Goal: Transaction & Acquisition: Purchase product/service

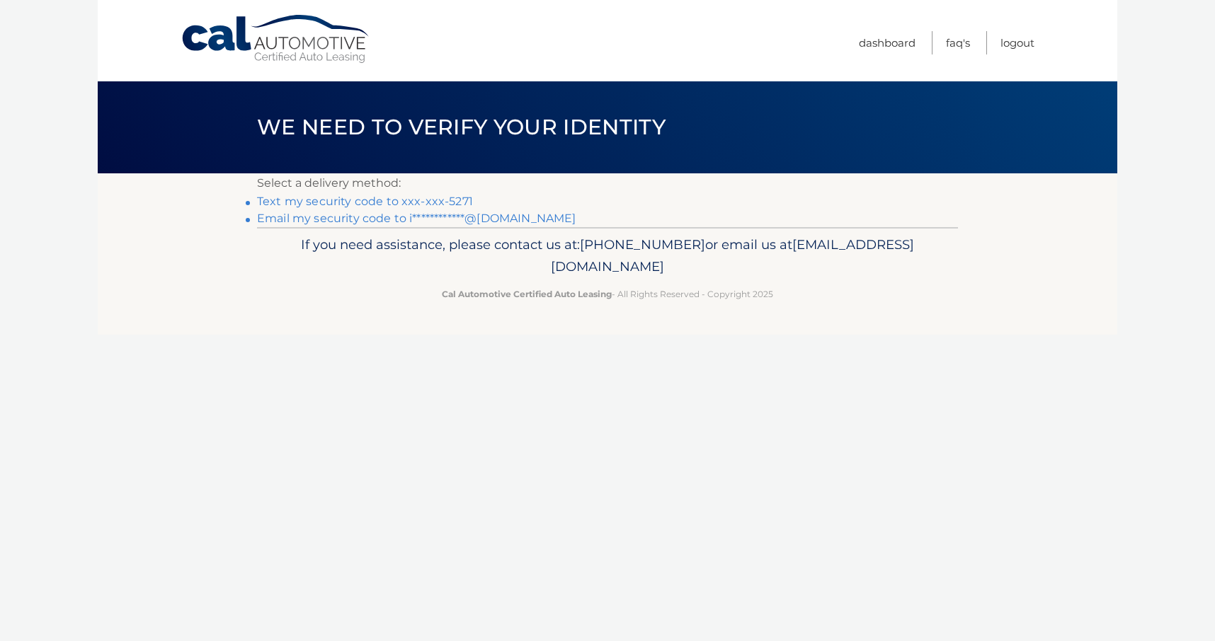
click at [314, 219] on link "**********" at bounding box center [416, 218] width 319 height 13
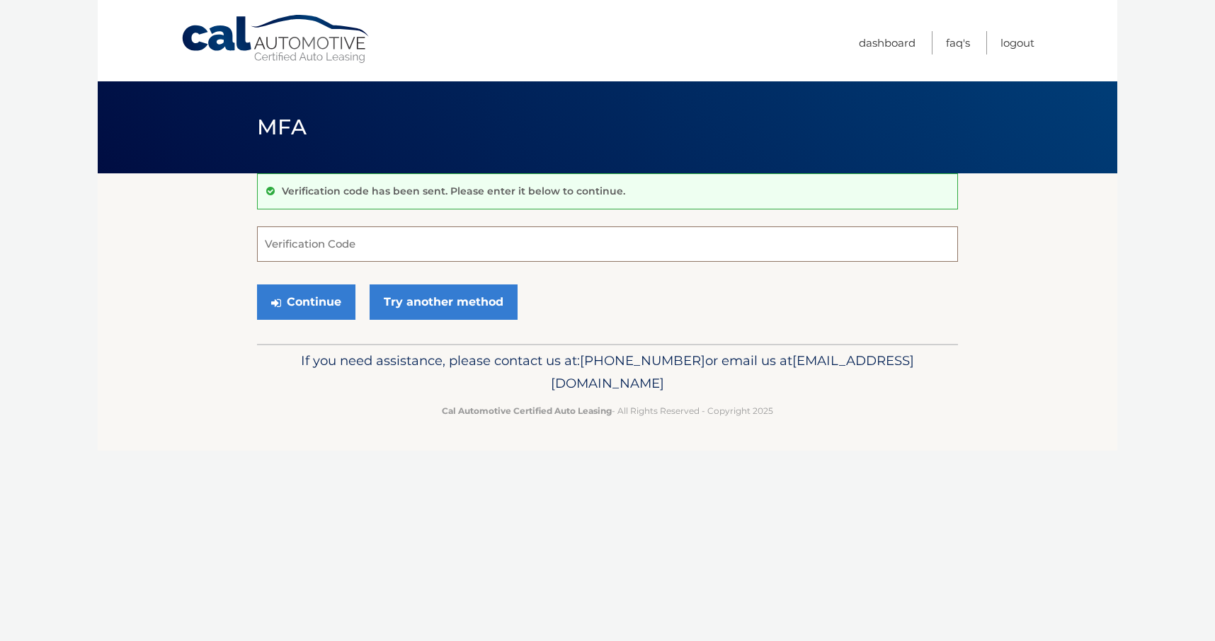
click at [306, 243] on input "Verification Code" at bounding box center [607, 244] width 701 height 35
type input "278772"
click at [257, 285] on button "Continue" at bounding box center [306, 302] width 98 height 35
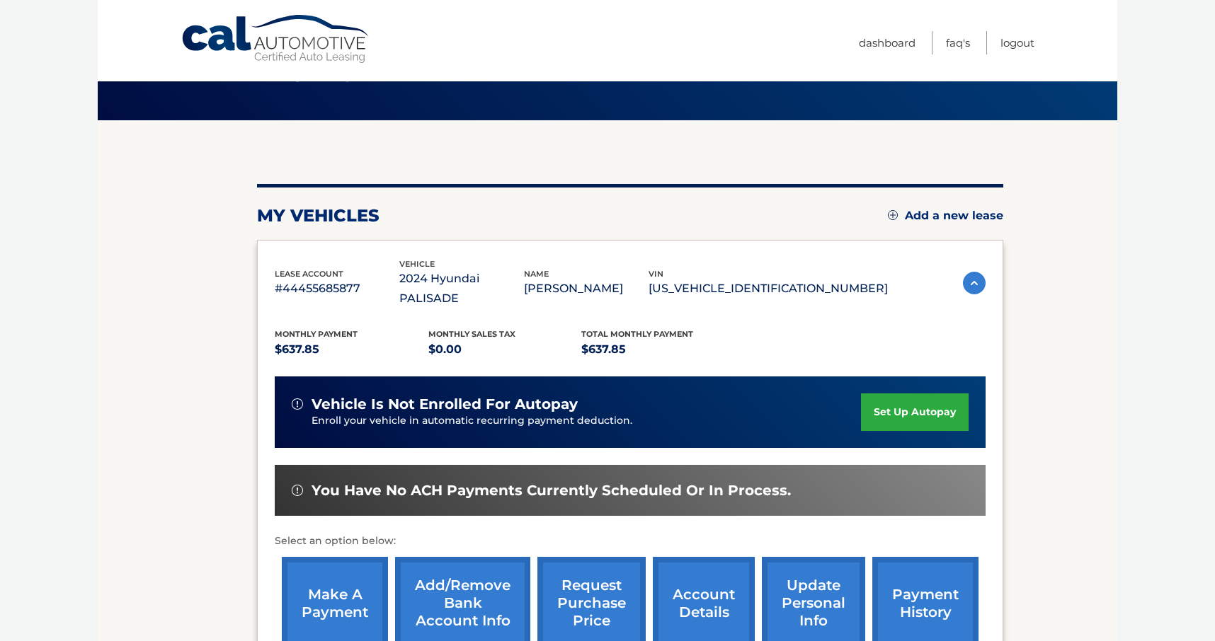
scroll to position [55, 0]
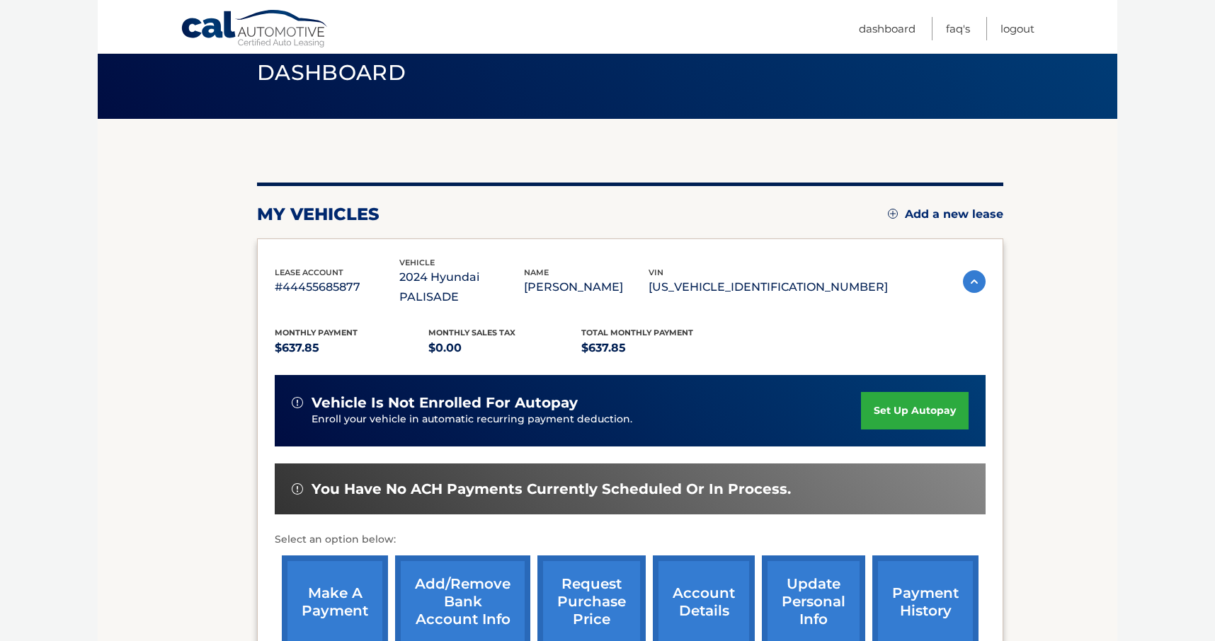
click at [890, 392] on link "set up autopay" at bounding box center [915, 411] width 108 height 38
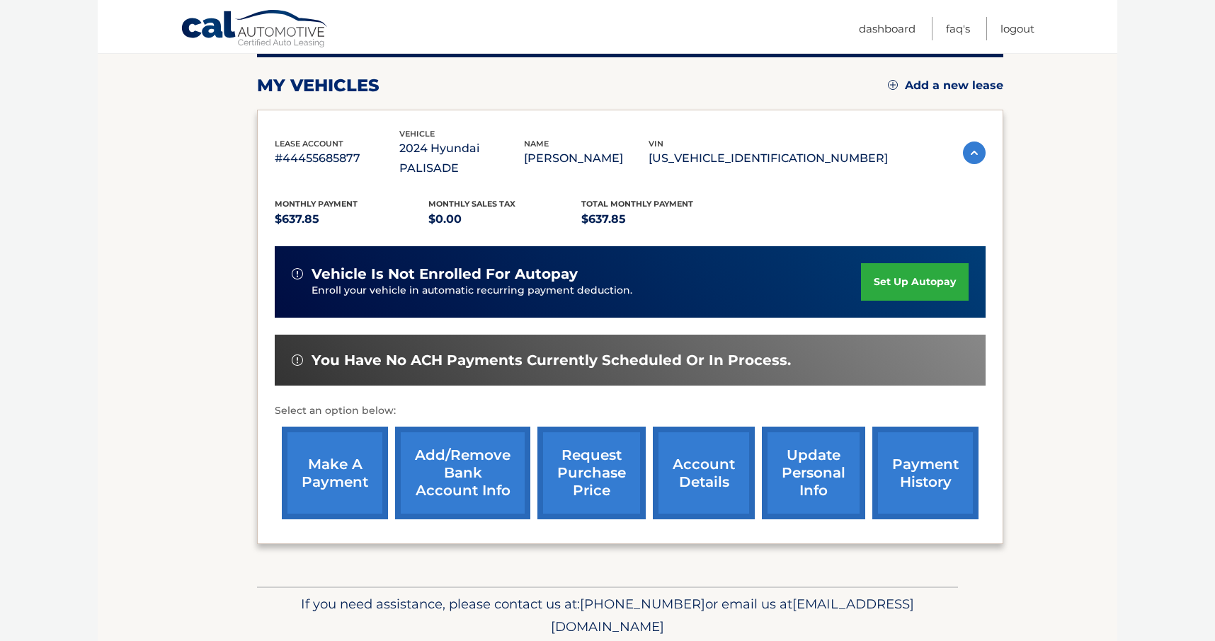
scroll to position [192, 0]
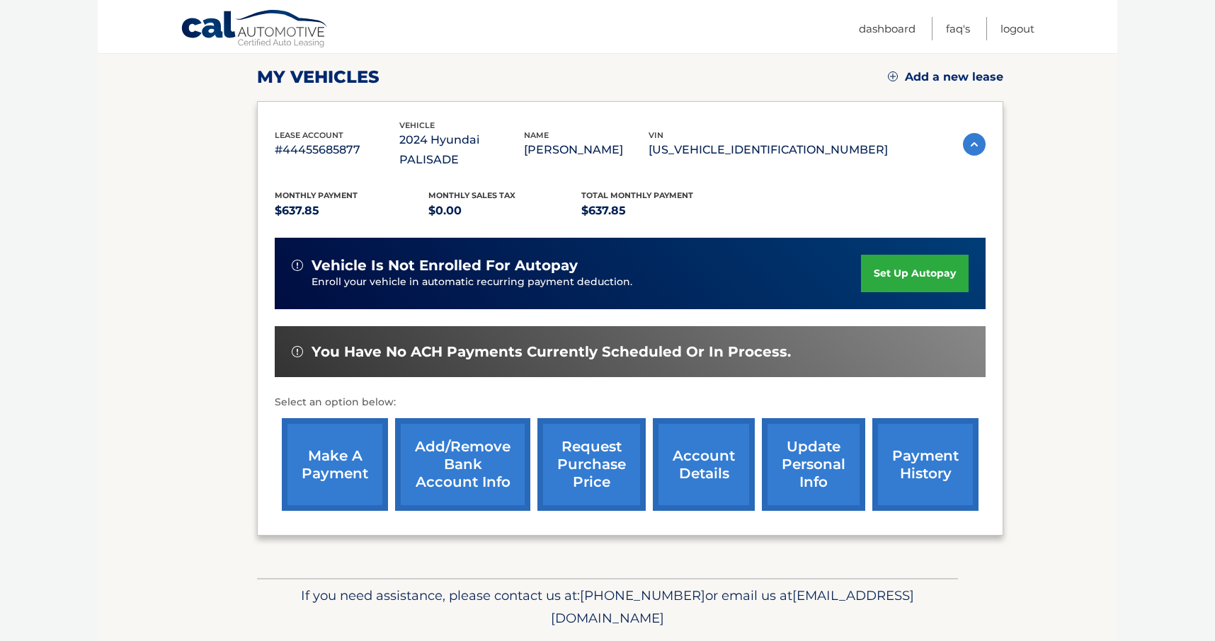
click at [314, 433] on link "make a payment" at bounding box center [335, 464] width 106 height 93
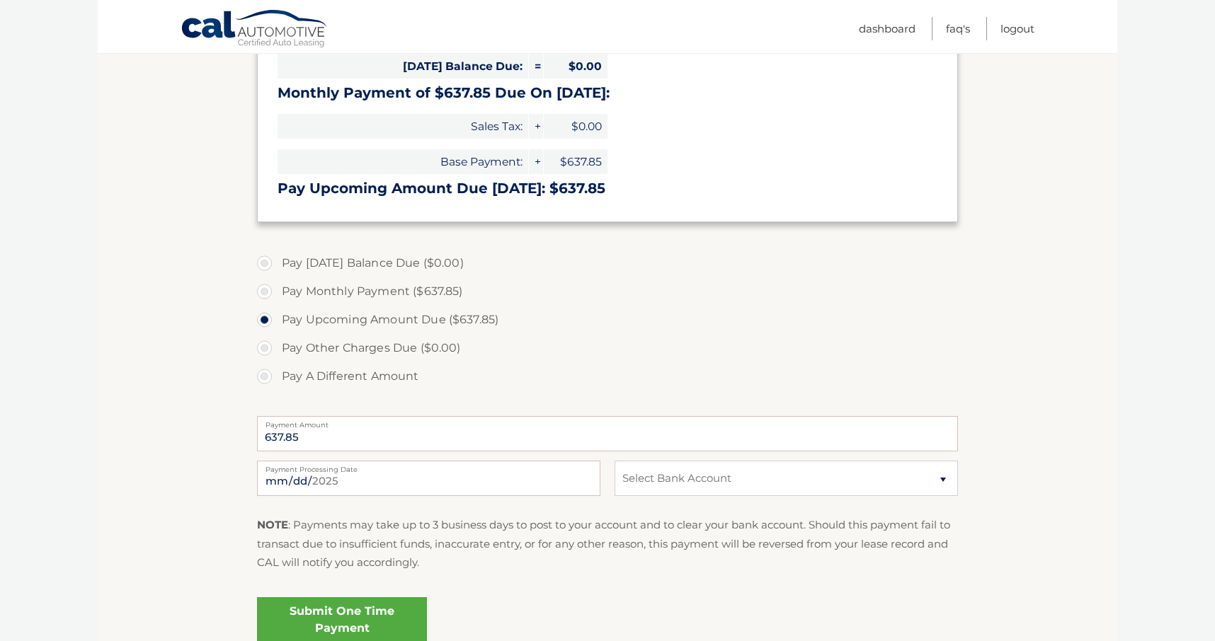
scroll to position [244, 0]
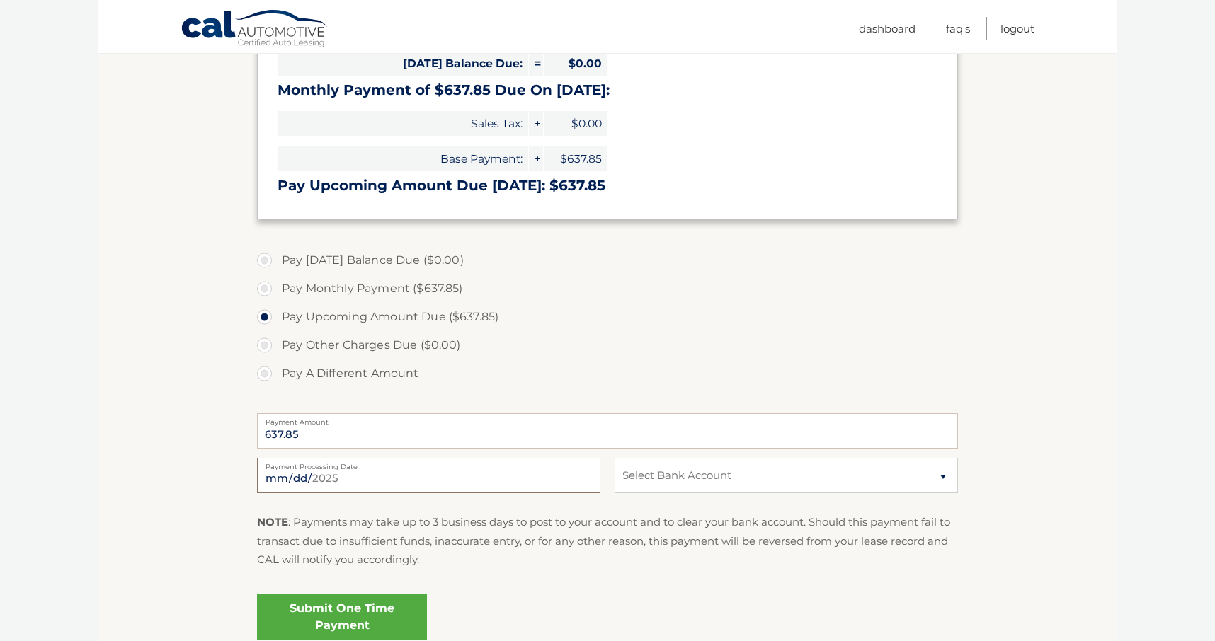
click at [307, 472] on input "2025-08-20" at bounding box center [428, 475] width 343 height 35
type input "2025-08-22"
click at [614, 477] on div "2025-08-22 Payment Processing Date This payment is scheduled after your grace p…" at bounding box center [607, 483] width 701 height 51
click at [629, 478] on select "Select Bank Account Checking APPLE BANK FOR SAVINGS *****2177 Checking CITIBANK…" at bounding box center [785, 475] width 343 height 35
select select "OWNmMmI3MWEtMDk2NC00ZDVjLTg2NWItYTU1YjBjZmZkMzMw"
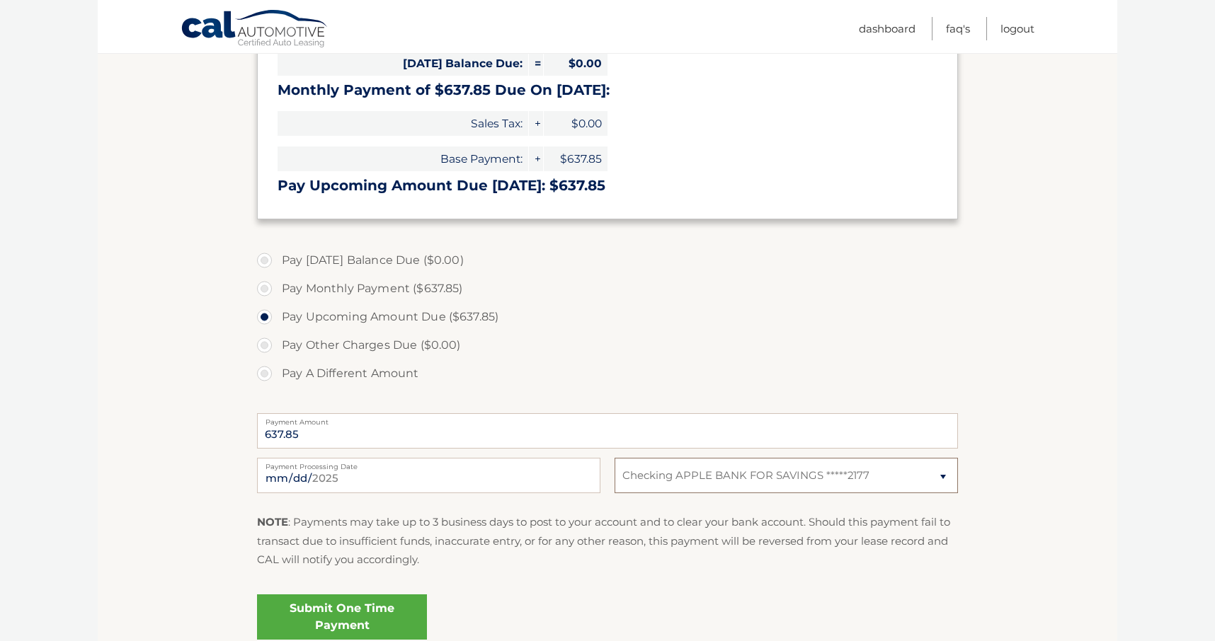
click at [614, 458] on select "Select Bank Account Checking APPLE BANK FOR SAVINGS *****2177 Checking CITIBANK…" at bounding box center [785, 475] width 343 height 35
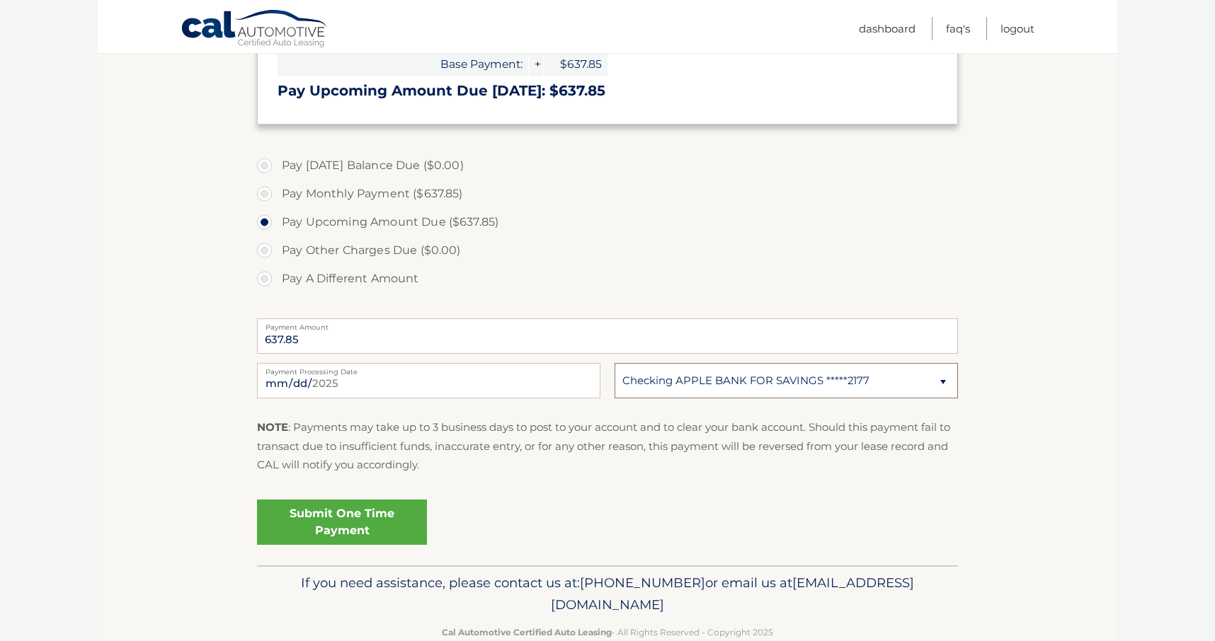
scroll to position [339, 0]
click at [402, 526] on link "Submit One Time Payment" at bounding box center [342, 521] width 170 height 45
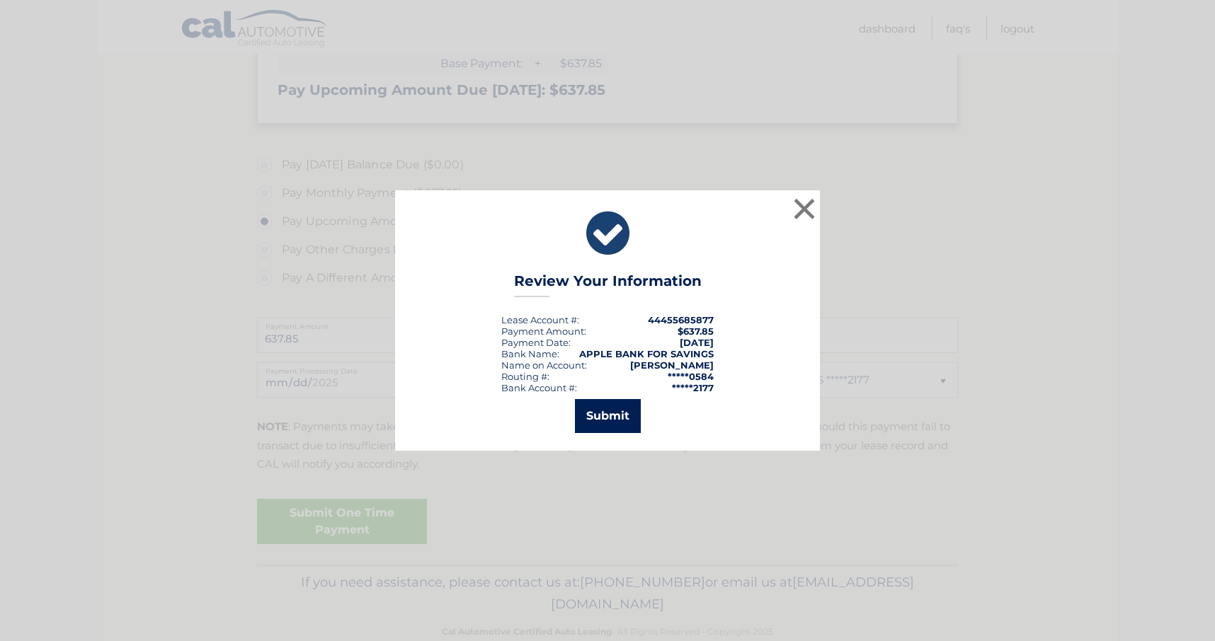
click at [602, 411] on button "Submit" at bounding box center [608, 416] width 66 height 34
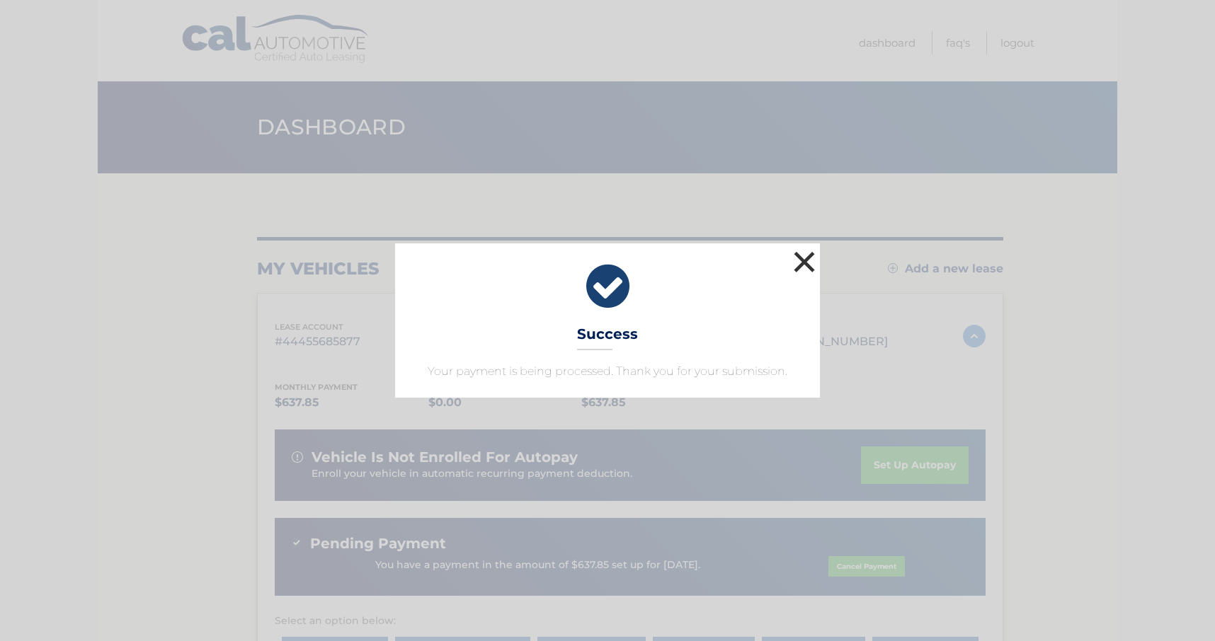
click at [802, 259] on button "×" at bounding box center [804, 262] width 28 height 28
